Goal: Navigation & Orientation: Understand site structure

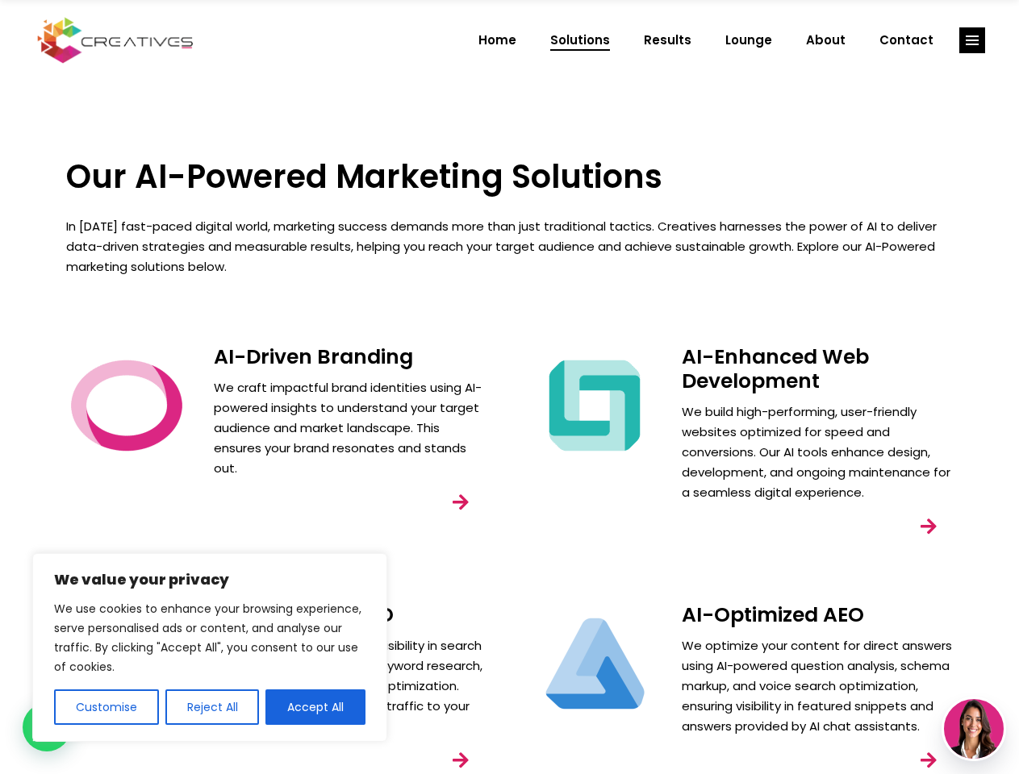
click at [510, 387] on div "AI-Enhanced Web Development We build high-performing, user-friendly websites op…" at bounding box center [744, 462] width 468 height 258
click at [106, 707] on button "Customise" at bounding box center [106, 707] width 105 height 35
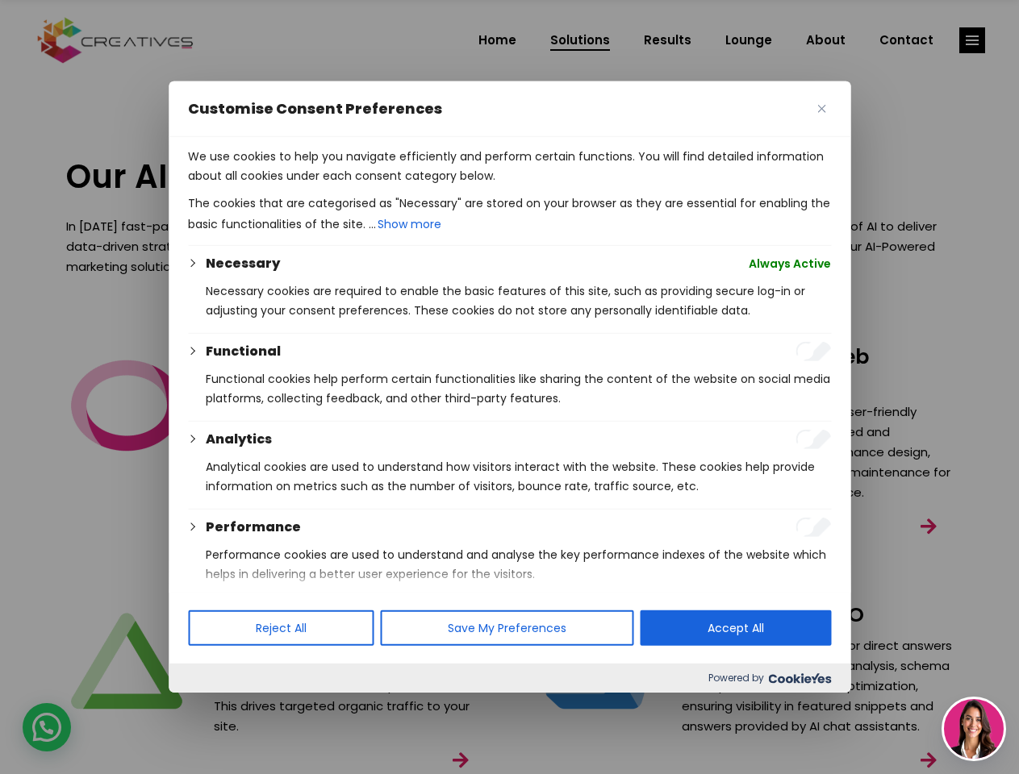
click at [211, 707] on div at bounding box center [509, 387] width 1019 height 774
click at [315, 186] on p "We use cookies to help you navigate efficiently and perform certain functions. …" at bounding box center [509, 166] width 643 height 39
click at [972, 40] on div at bounding box center [509, 387] width 1019 height 774
click at [974, 729] on img at bounding box center [974, 729] width 60 height 60
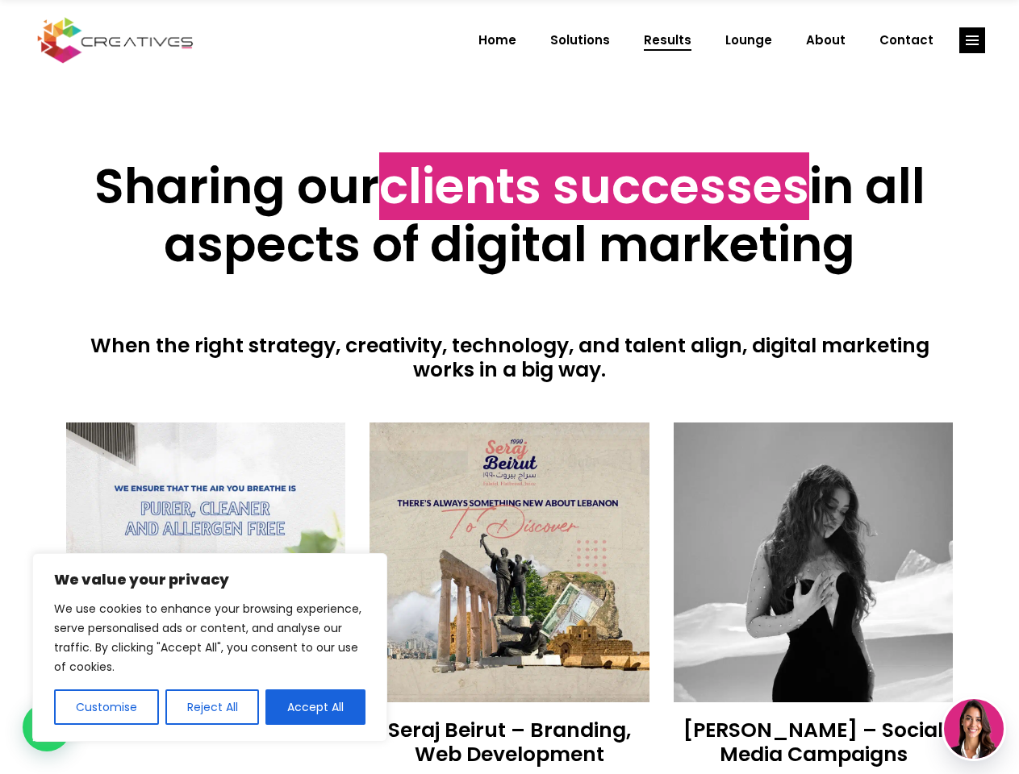
click at [509, 387] on div at bounding box center [509, 402] width 887 height 40
click at [106, 707] on button "Customise" at bounding box center [106, 707] width 105 height 35
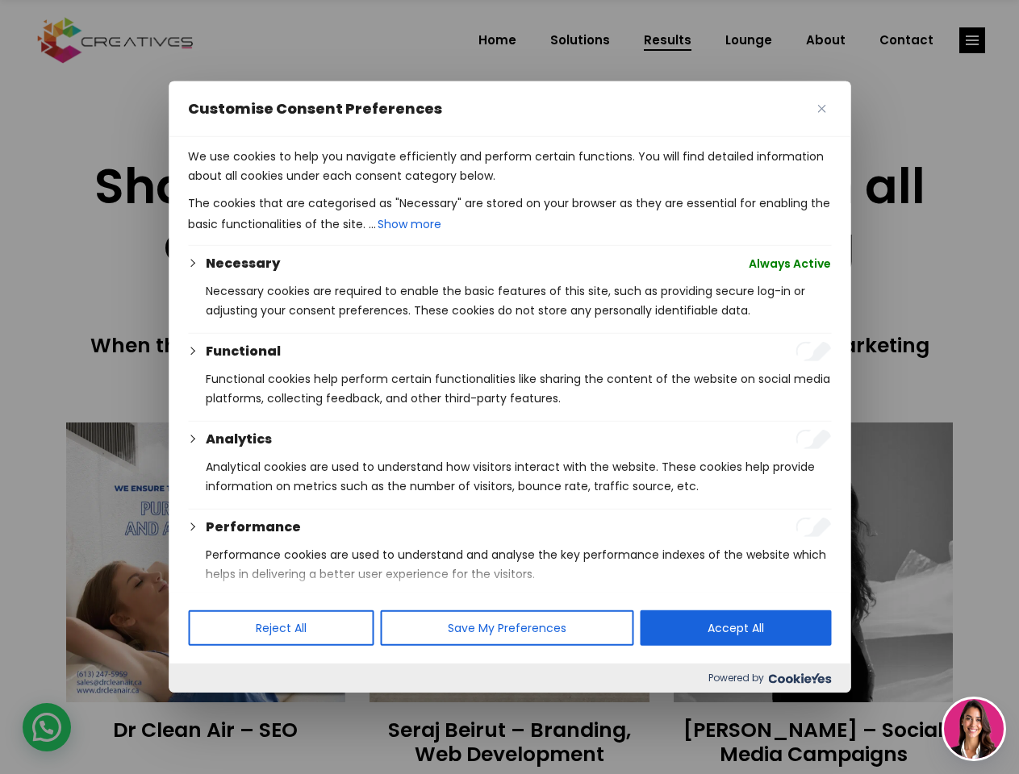
click at [211, 707] on div at bounding box center [509, 387] width 1019 height 774
click at [315, 186] on p "We use cookies to help you navigate efficiently and perform certain functions. …" at bounding box center [509, 166] width 643 height 39
click at [972, 40] on div at bounding box center [509, 387] width 1019 height 774
click at [974, 729] on img at bounding box center [974, 729] width 60 height 60
